Goal: Navigation & Orientation: Find specific page/section

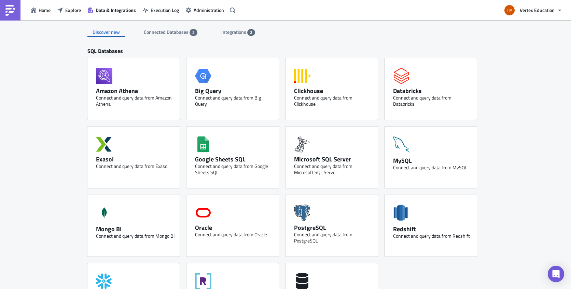
scroll to position [267, 0]
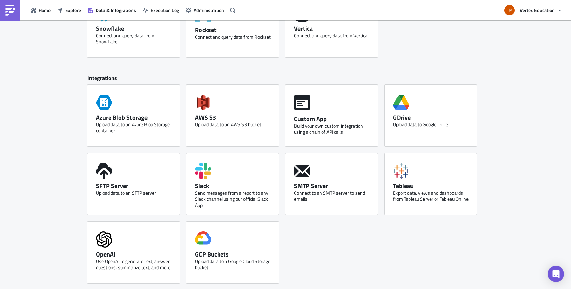
click at [531, 11] on span "Vertex Education" at bounding box center [537, 9] width 35 height 7
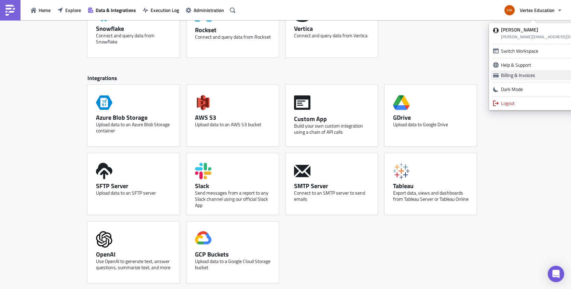
click at [516, 75] on div "Billing & Invoices" at bounding box center [549, 75] width 97 height 7
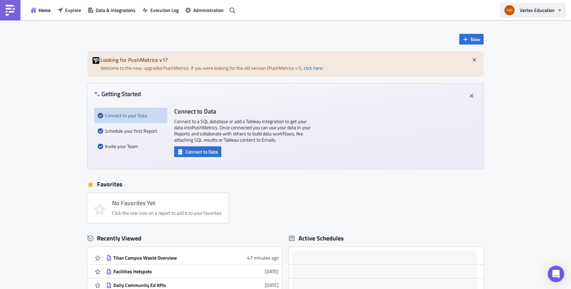
click at [555, 11] on button "Vertex Education" at bounding box center [534, 10] width 66 height 15
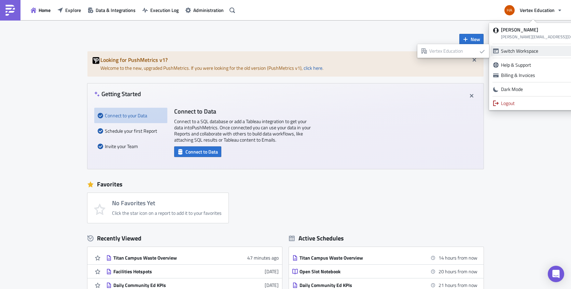
click at [498, 51] on icon at bounding box center [495, 51] width 5 height 5
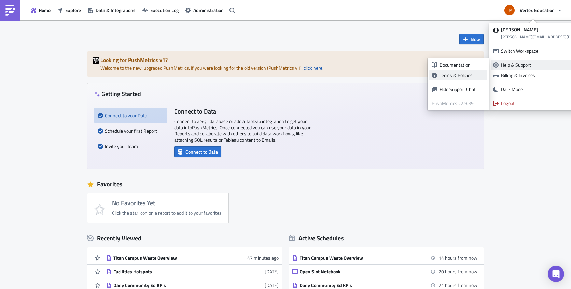
click at [457, 73] on div "Terms & Policies" at bounding box center [462, 75] width 45 height 7
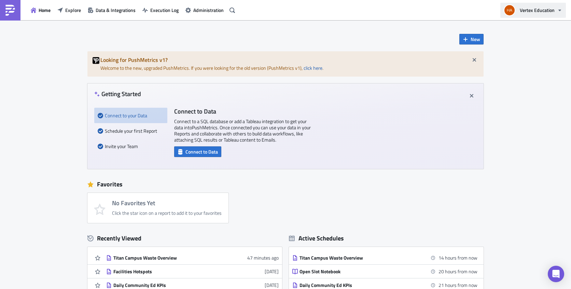
click at [531, 11] on span "Vertex Education" at bounding box center [537, 9] width 35 height 7
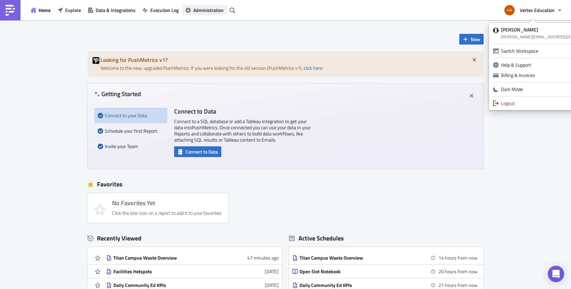
click at [212, 11] on span "Administration" at bounding box center [208, 9] width 30 height 7
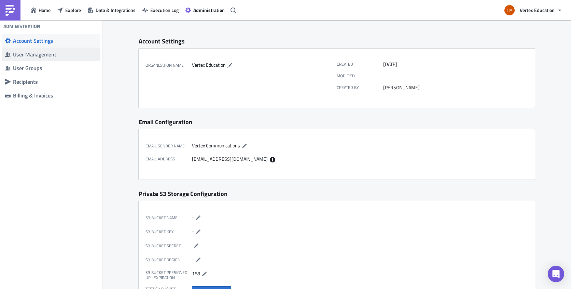
click at [26, 57] on div "User Management" at bounding box center [55, 54] width 84 height 7
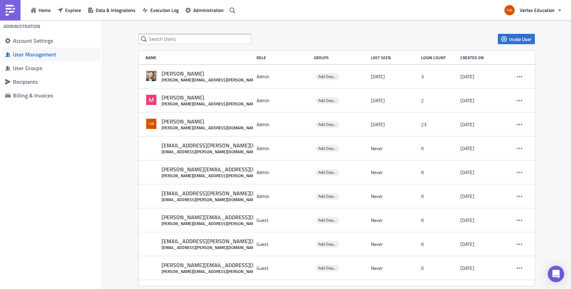
scroll to position [10, 0]
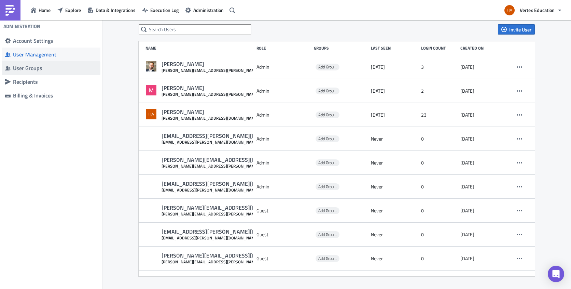
click at [24, 68] on div "User Groups" at bounding box center [55, 68] width 84 height 7
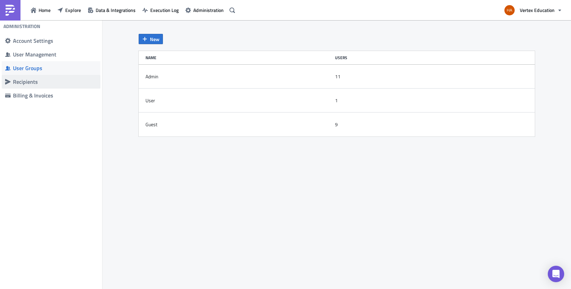
click at [33, 83] on div "Recipients" at bounding box center [55, 81] width 84 height 7
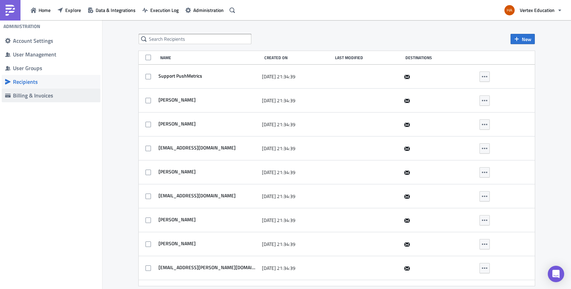
click at [28, 95] on div "Billing & Invoices" at bounding box center [55, 95] width 84 height 7
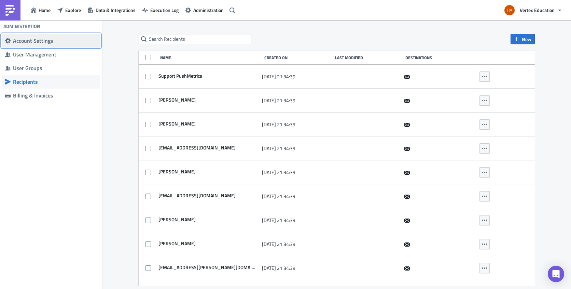
click at [34, 41] on div "Account Settings" at bounding box center [55, 40] width 84 height 7
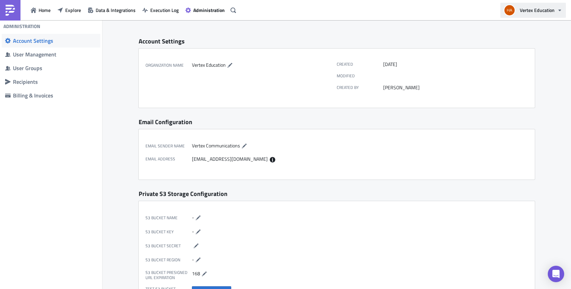
click at [535, 10] on span "Vertex Education" at bounding box center [537, 9] width 35 height 7
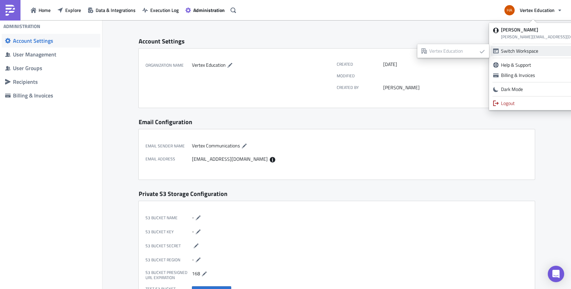
click at [522, 50] on div "Switch Workspace" at bounding box center [545, 50] width 89 height 7
